Goal: Check status: Check status

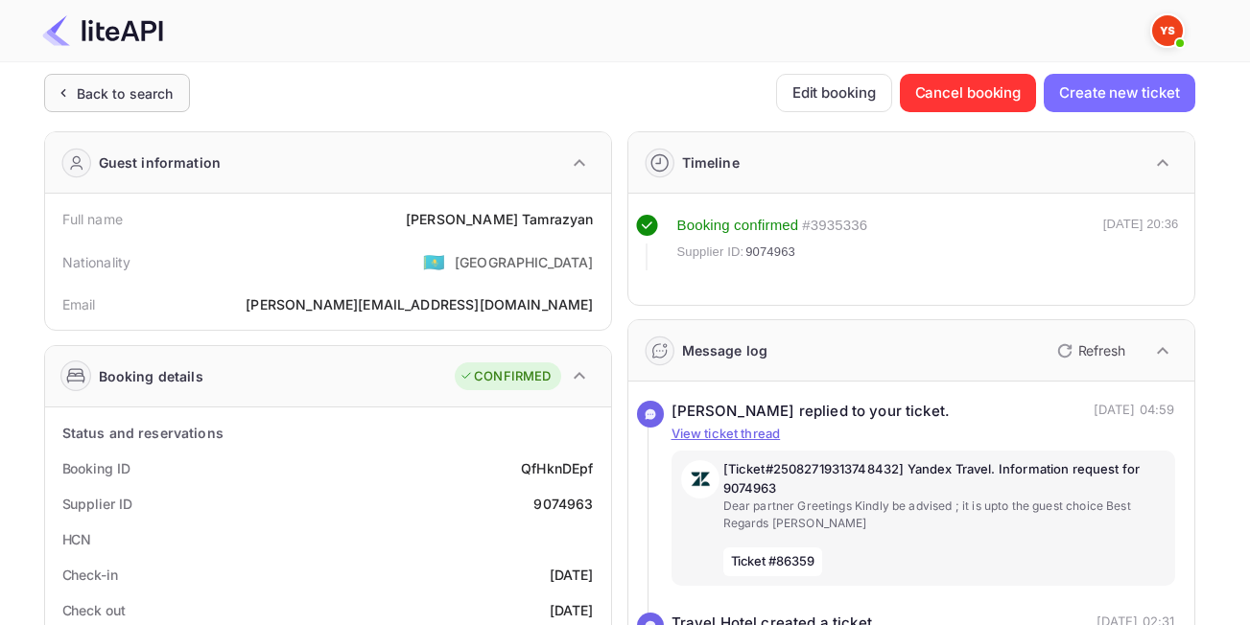
click at [126, 89] on div "Back to search" at bounding box center [125, 93] width 97 height 20
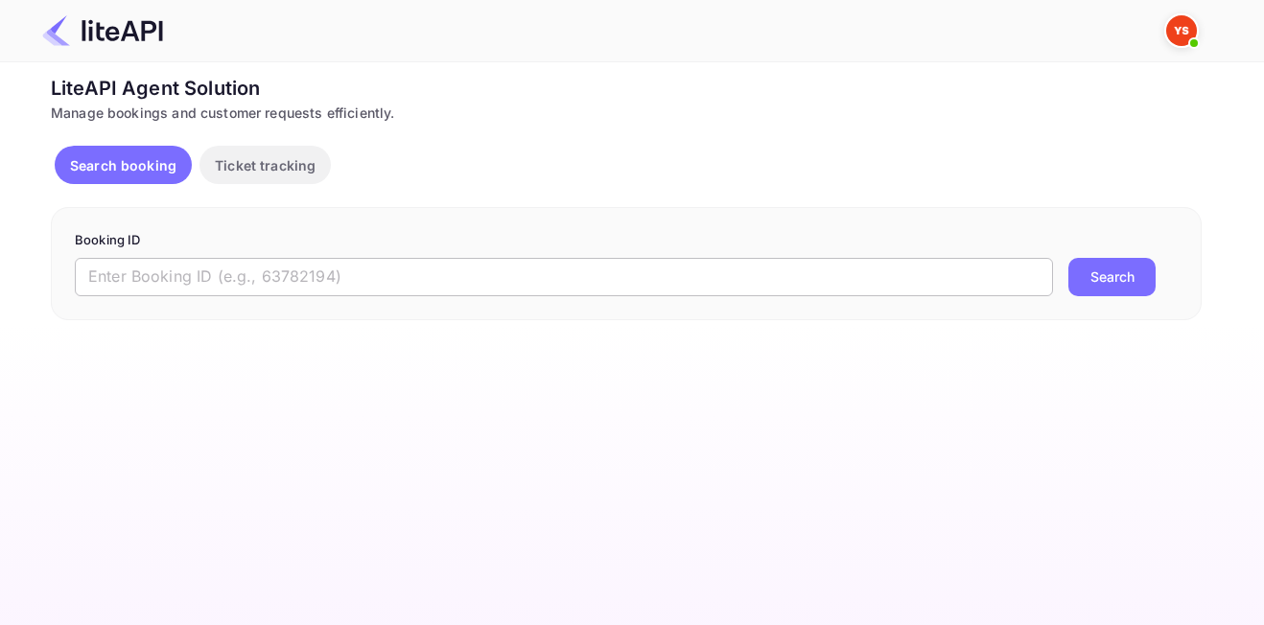
click at [553, 277] on input "text" at bounding box center [564, 277] width 978 height 38
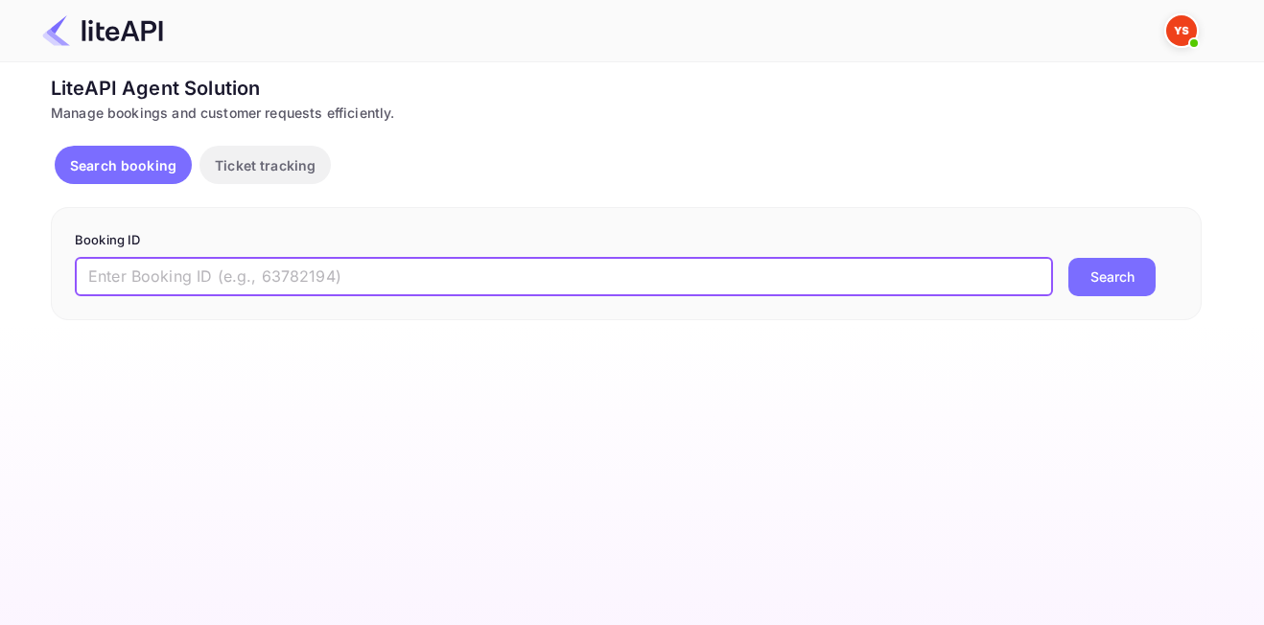
paste input "7908343"
type input "7908343"
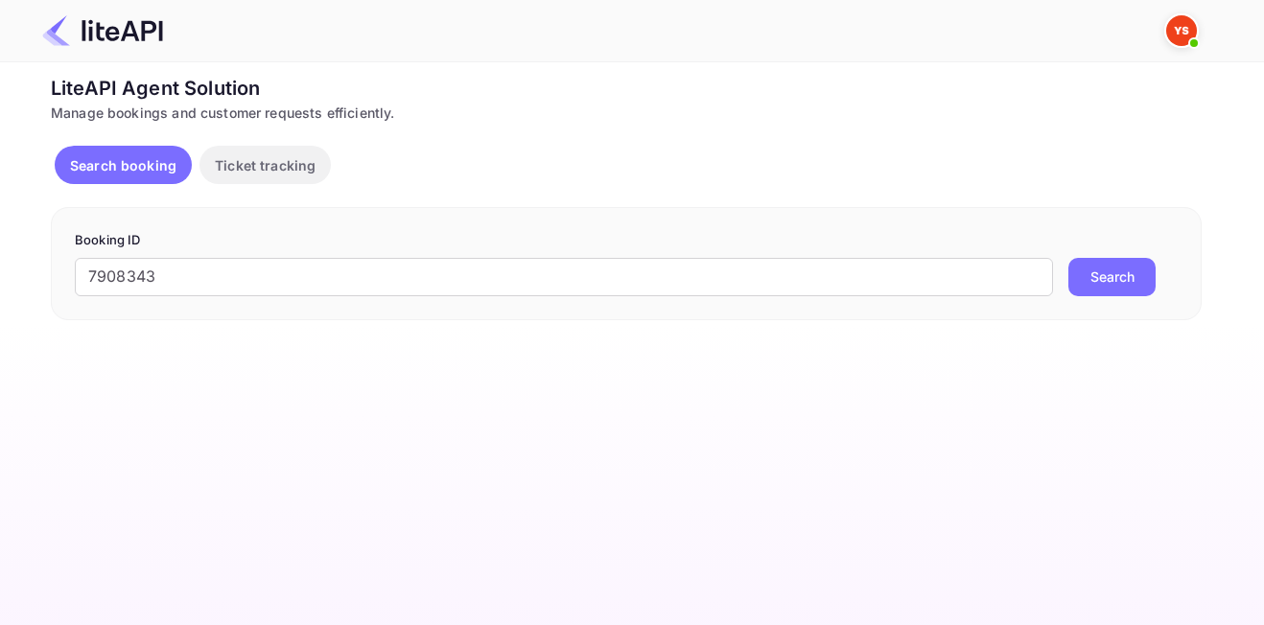
click at [1096, 285] on button "Search" at bounding box center [1112, 277] width 87 height 38
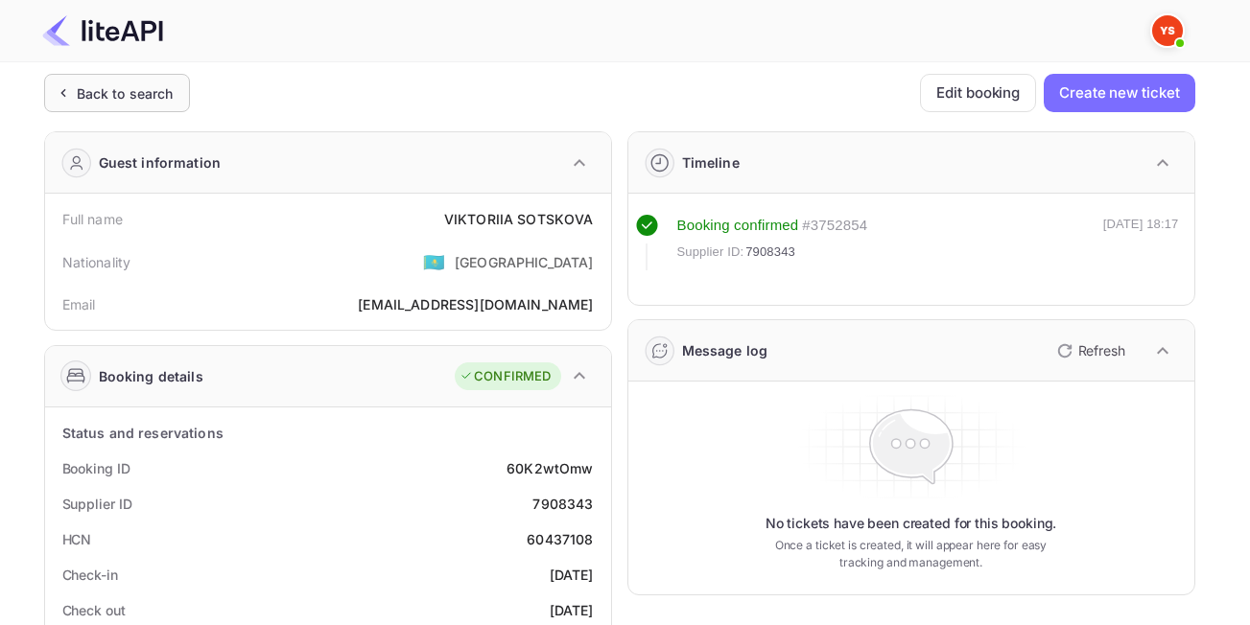
click at [149, 90] on div "Back to search" at bounding box center [125, 93] width 97 height 20
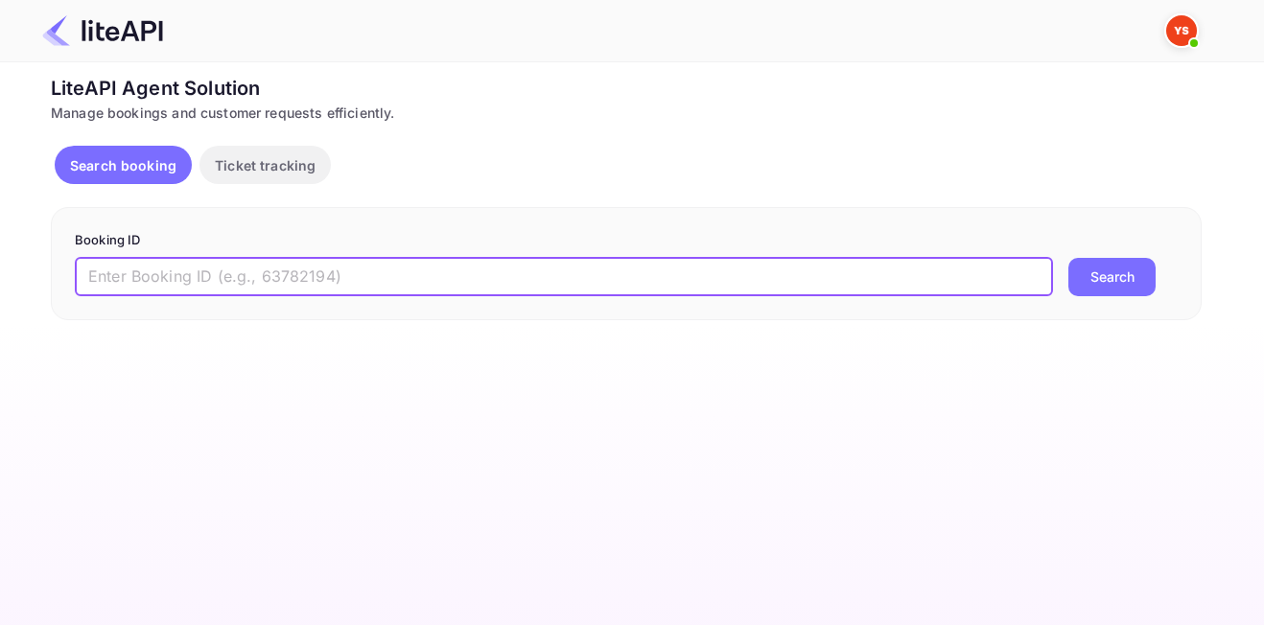
click at [437, 272] on input "text" at bounding box center [564, 277] width 978 height 38
paste input "9100534"
type input "9100534"
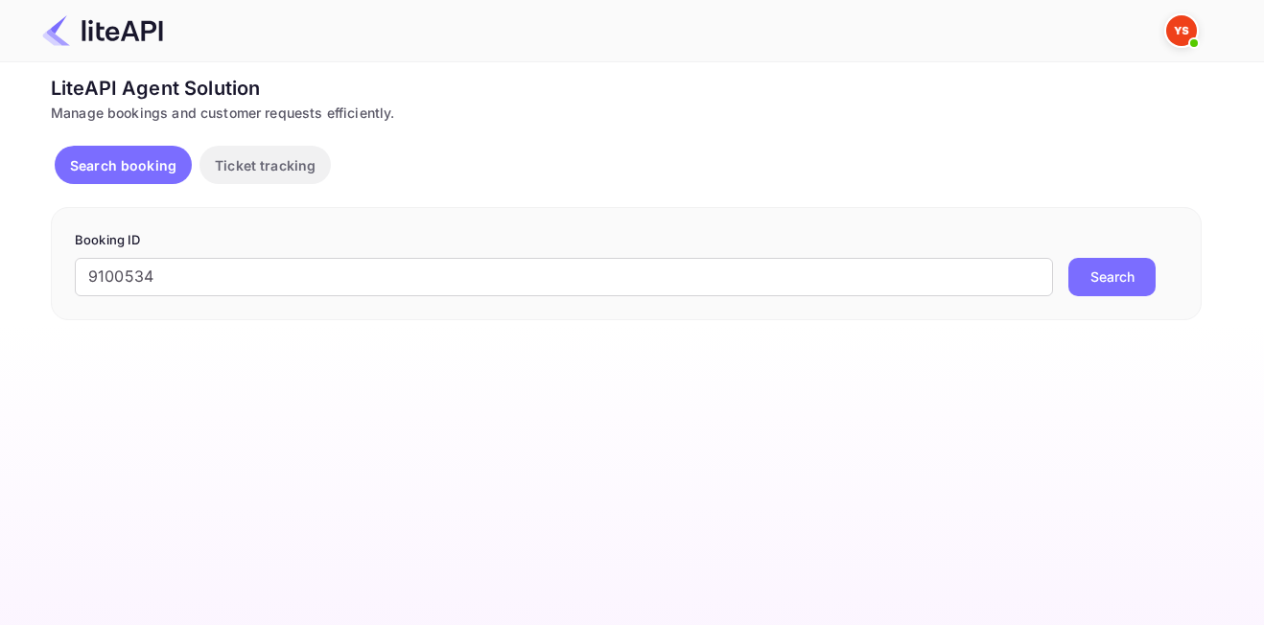
click at [1106, 274] on button "Search" at bounding box center [1112, 277] width 87 height 38
